Goal: Task Accomplishment & Management: Manage account settings

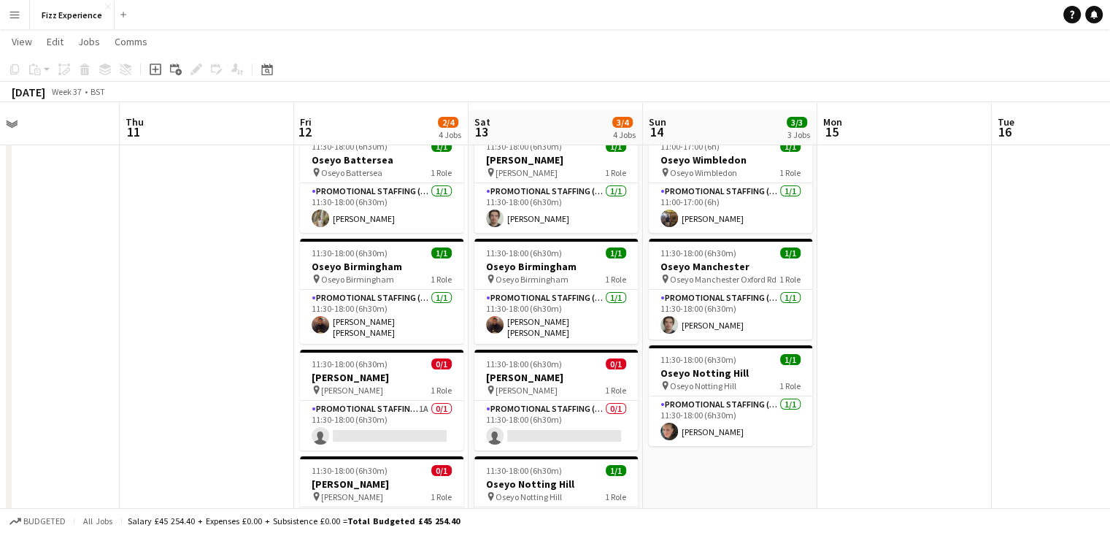
scroll to position [28, 0]
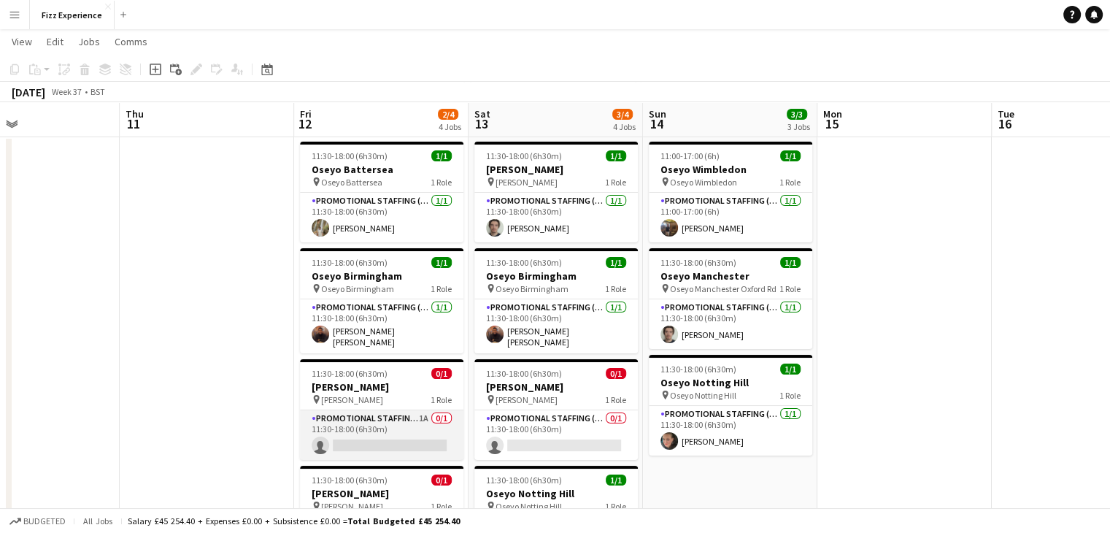
click at [422, 419] on app-card-role "Promotional Staffing (Brand Ambassadors) 1A 0/1 11:30-18:00 (6h30m) single-neut…" at bounding box center [381, 435] width 163 height 50
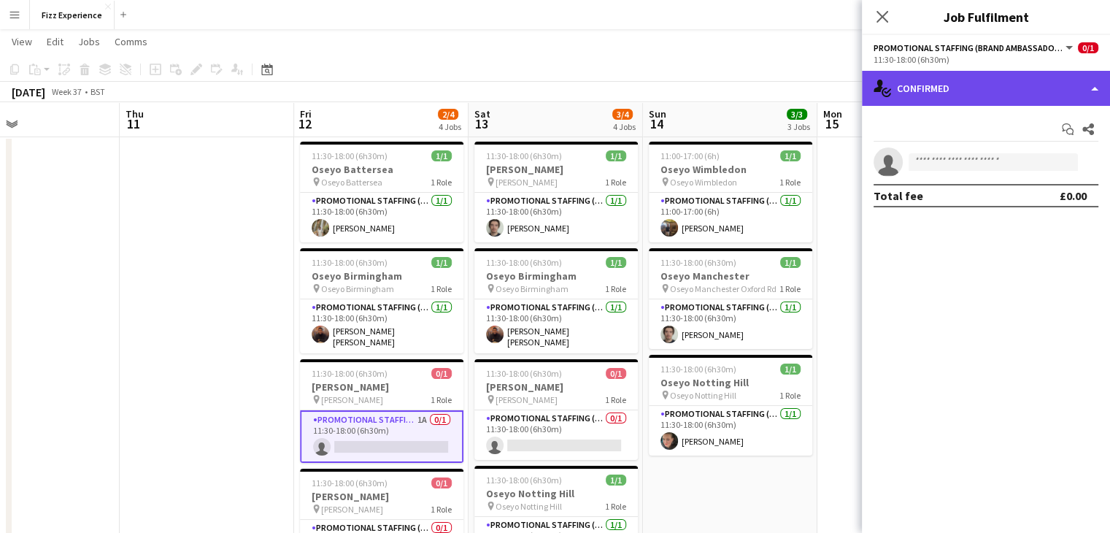
click at [954, 93] on div "single-neutral-actions-check-2 Confirmed" at bounding box center [986, 88] width 248 height 35
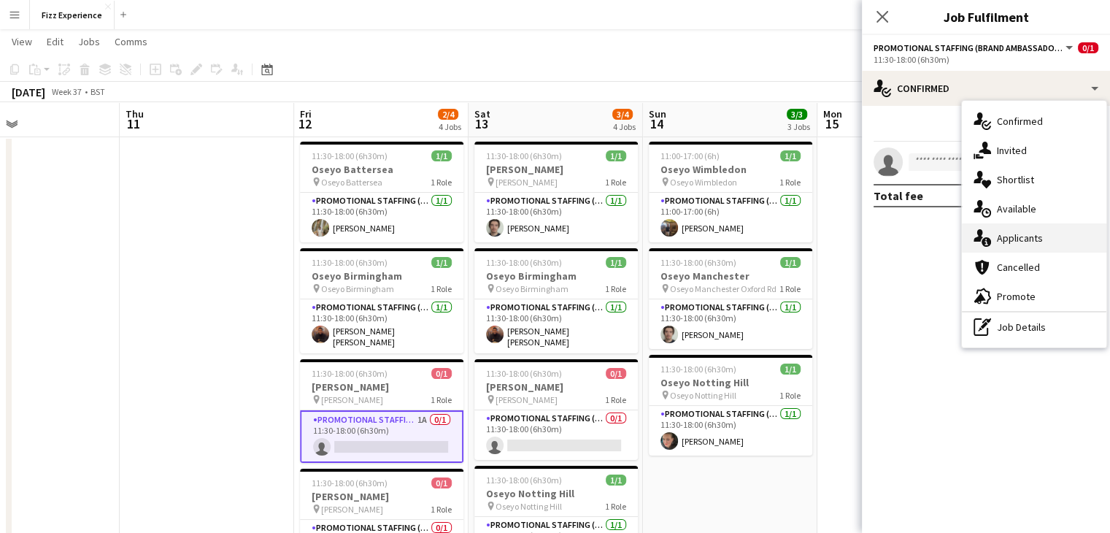
click at [1006, 239] on div "single-neutral-actions-information Applicants" at bounding box center [1033, 237] width 144 height 29
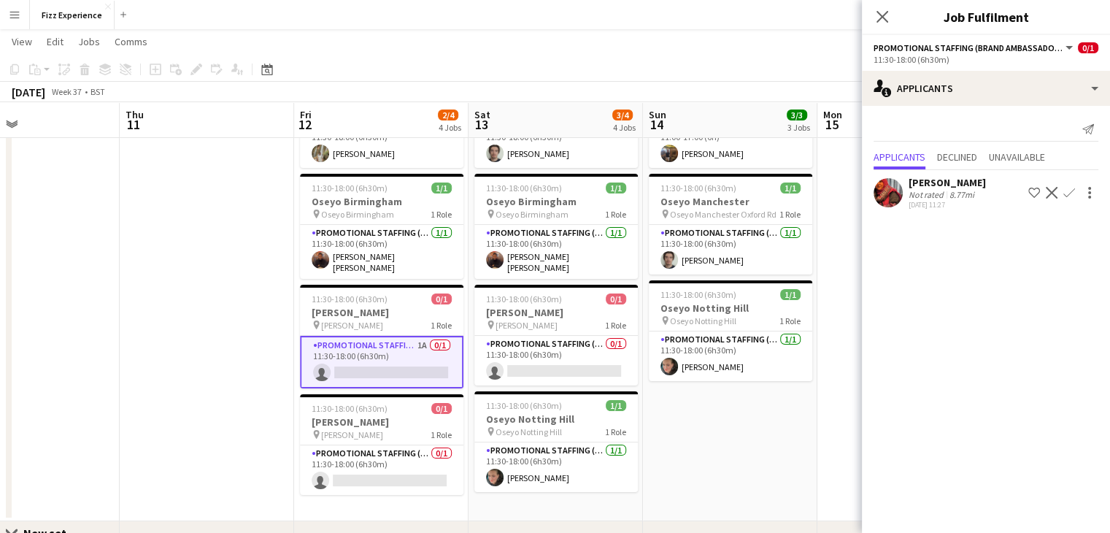
scroll to position [102, 0]
click at [1051, 187] on app-icon "Decline" at bounding box center [1051, 193] width 12 height 12
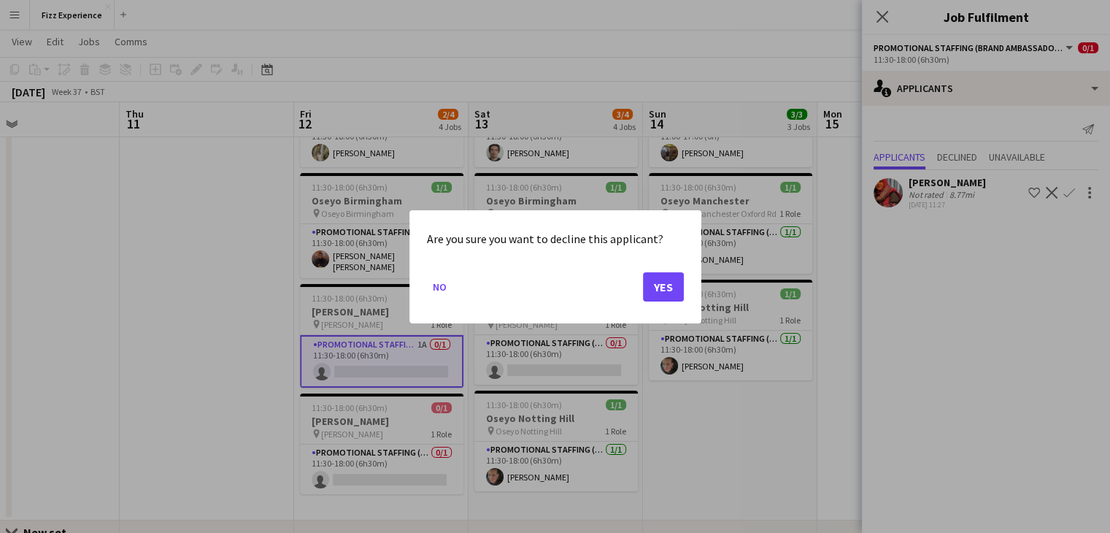
scroll to position [0, 0]
click at [670, 294] on button "Yes" at bounding box center [663, 285] width 41 height 29
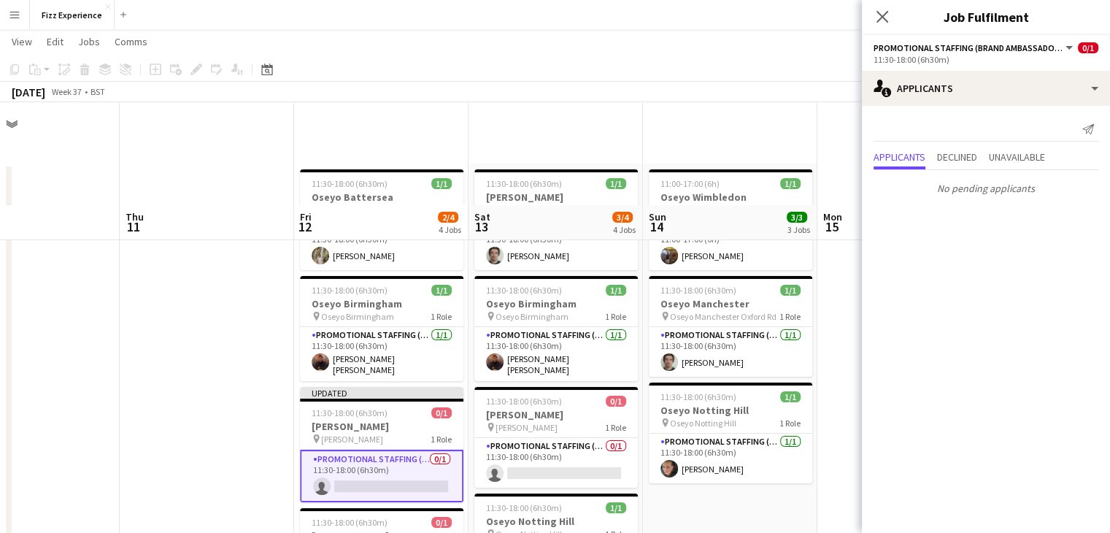
scroll to position [102, 0]
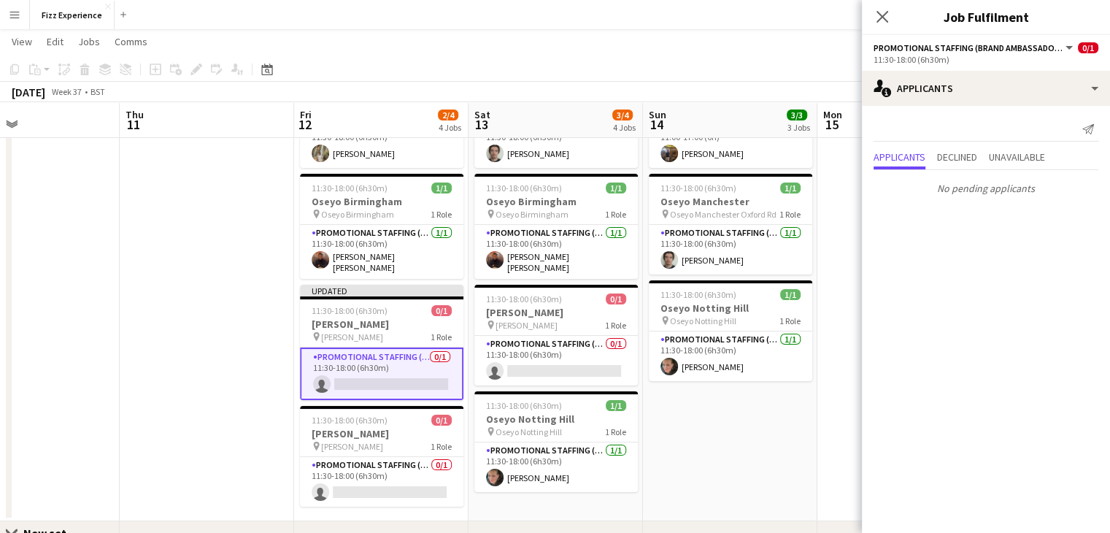
click at [767, 441] on app-date-cell "11:00-17:00 (6h) 1/1 Oseyo Wimbledon pin Oseyo Wimbledon 1 Role Promotional Sta…" at bounding box center [730, 291] width 174 height 460
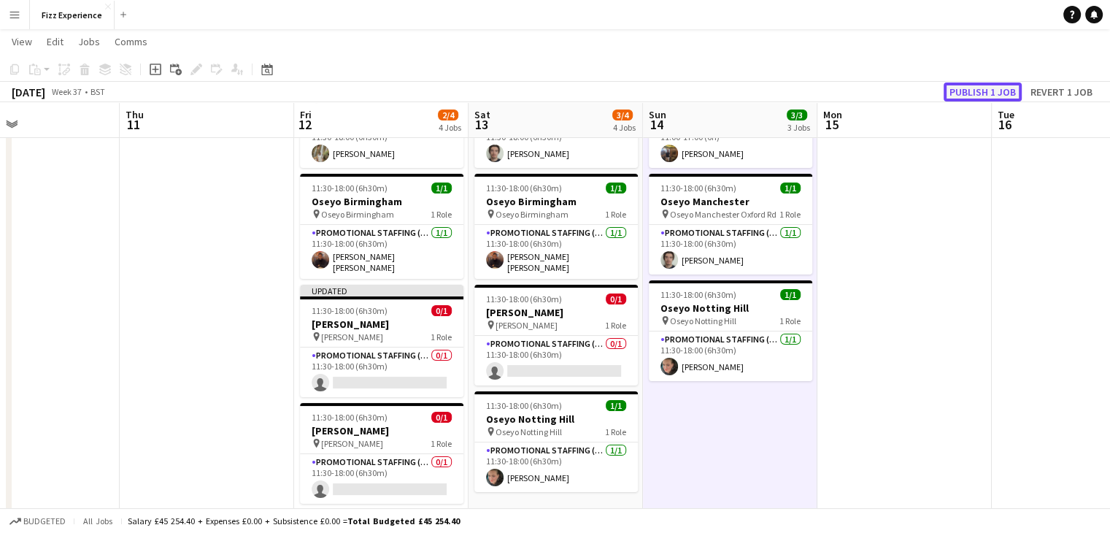
click at [969, 91] on button "Publish 1 job" at bounding box center [982, 91] width 78 height 19
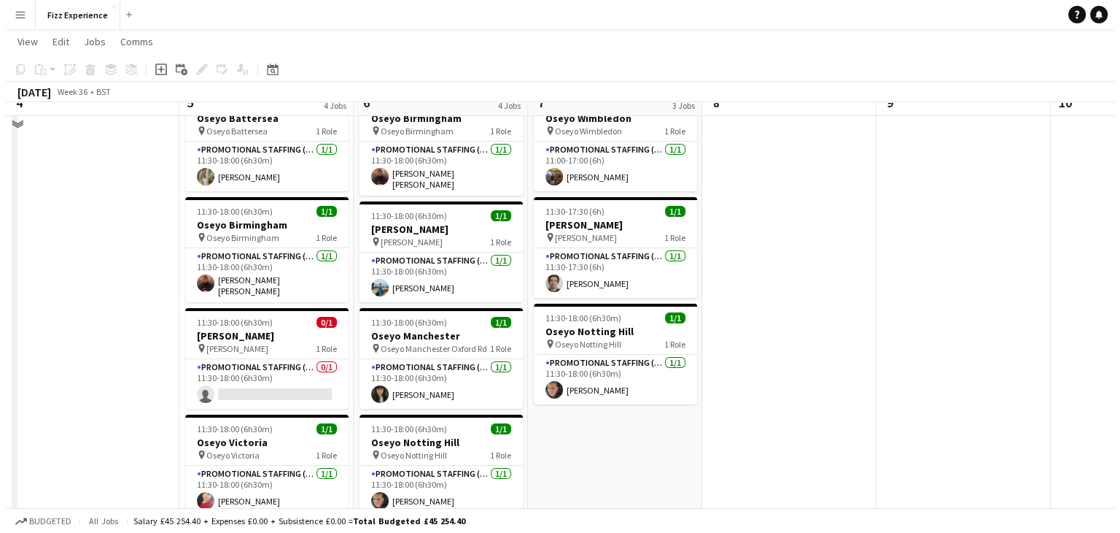
scroll to position [0, 0]
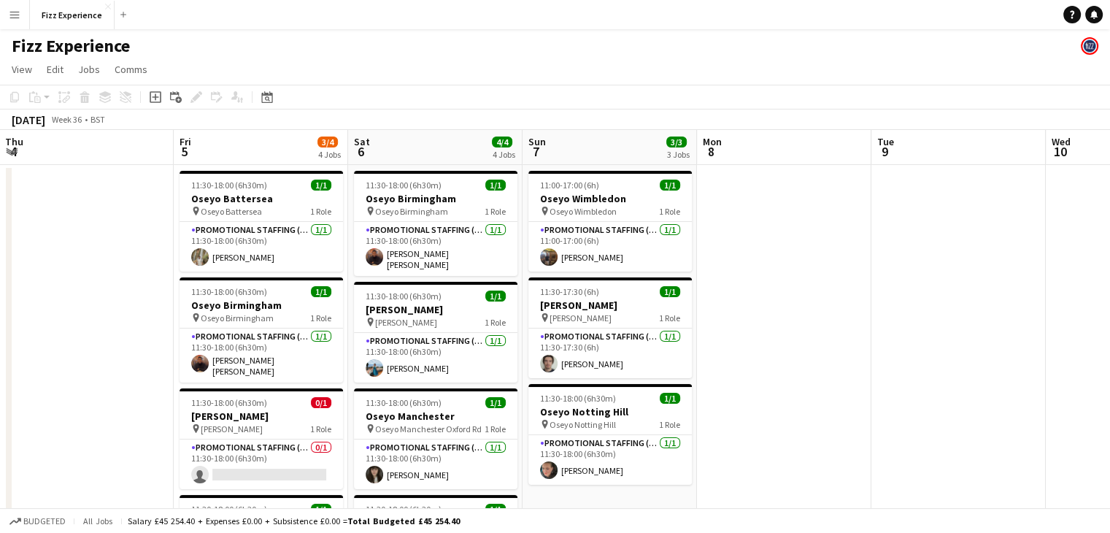
click at [21, 20] on button "Menu" at bounding box center [14, 14] width 29 height 29
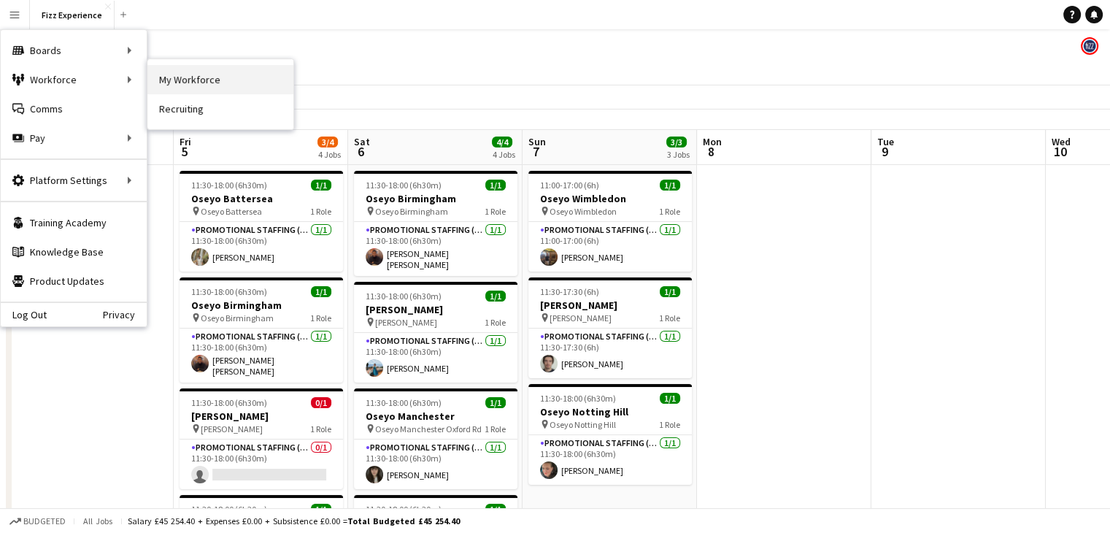
click at [196, 82] on link "My Workforce" at bounding box center [220, 79] width 146 height 29
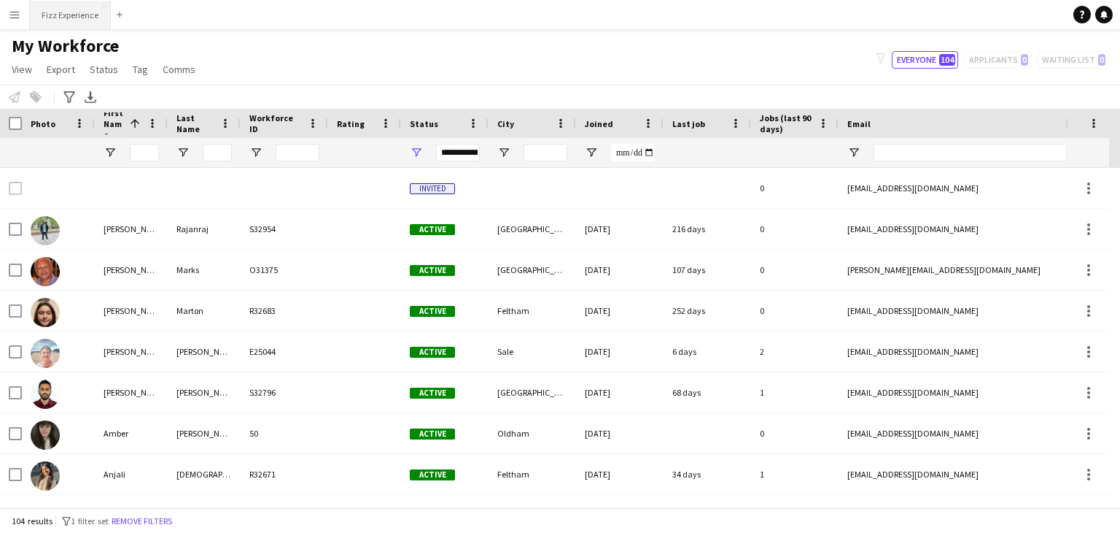
click at [64, 17] on button "Fizz Experience Close" at bounding box center [70, 15] width 81 height 28
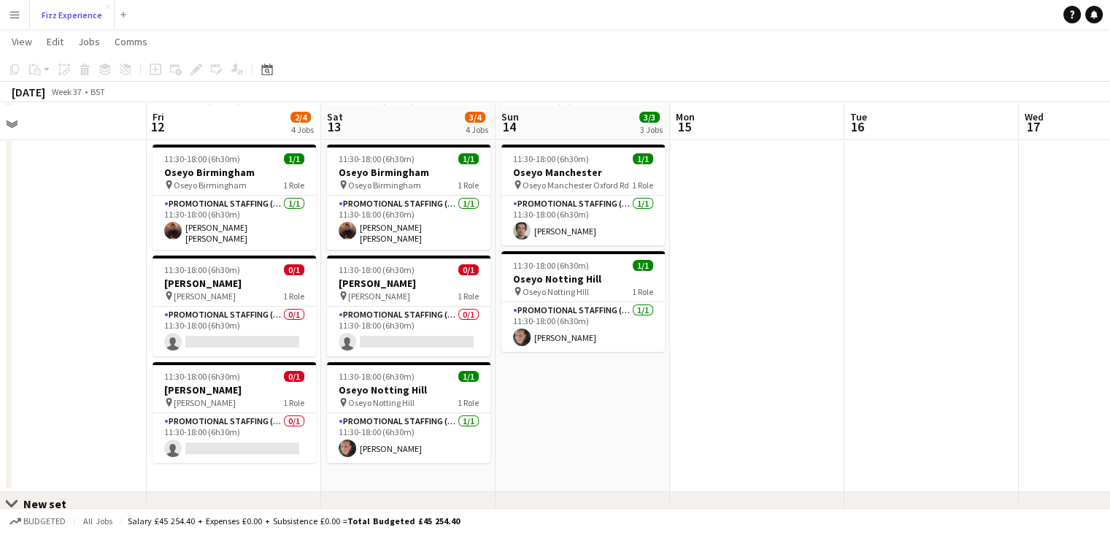
scroll to position [125, 0]
